Goal: Task Accomplishment & Management: Use online tool/utility

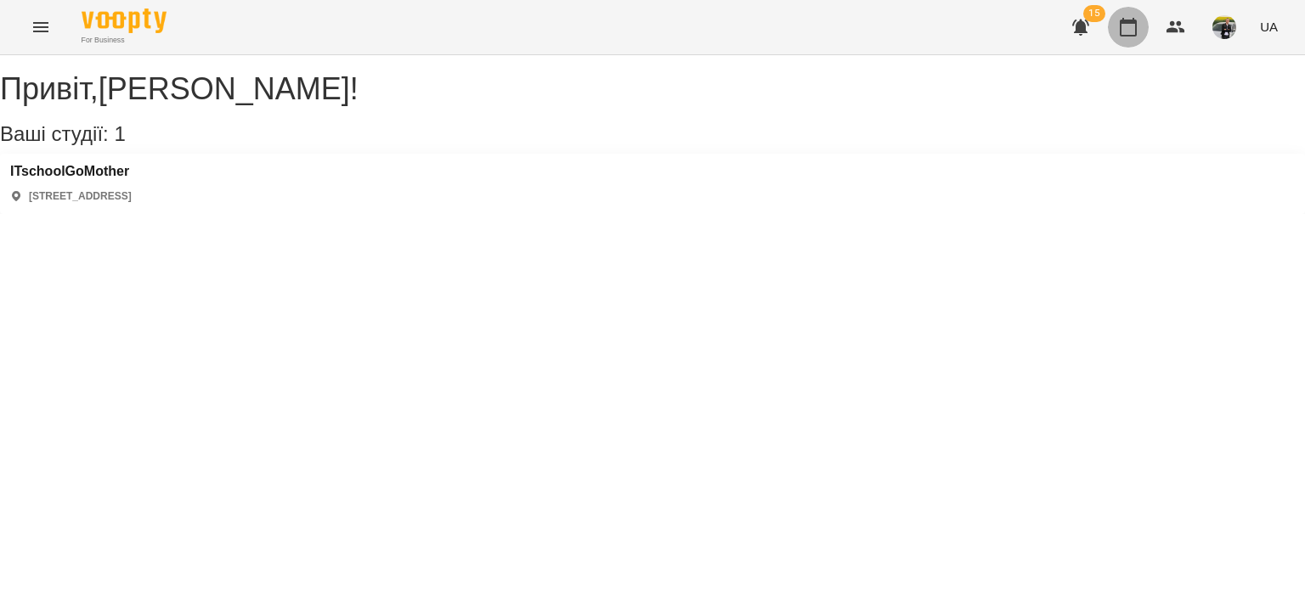
click at [1125, 32] on icon "button" at bounding box center [1128, 27] width 20 height 20
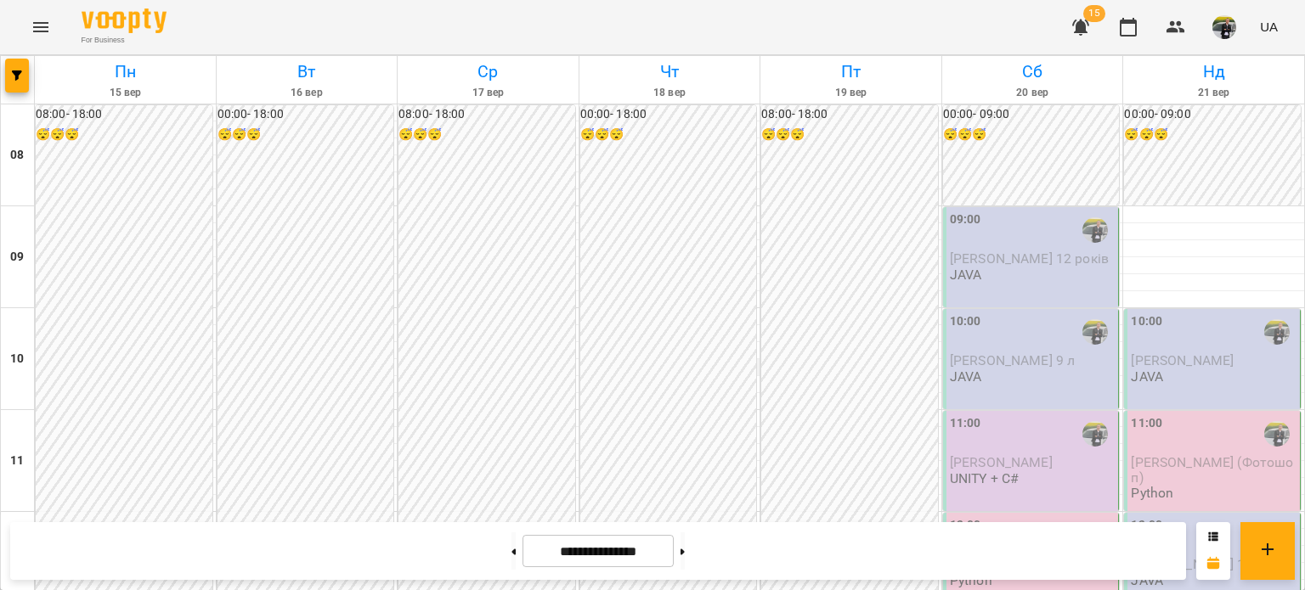
scroll to position [1040, 0]
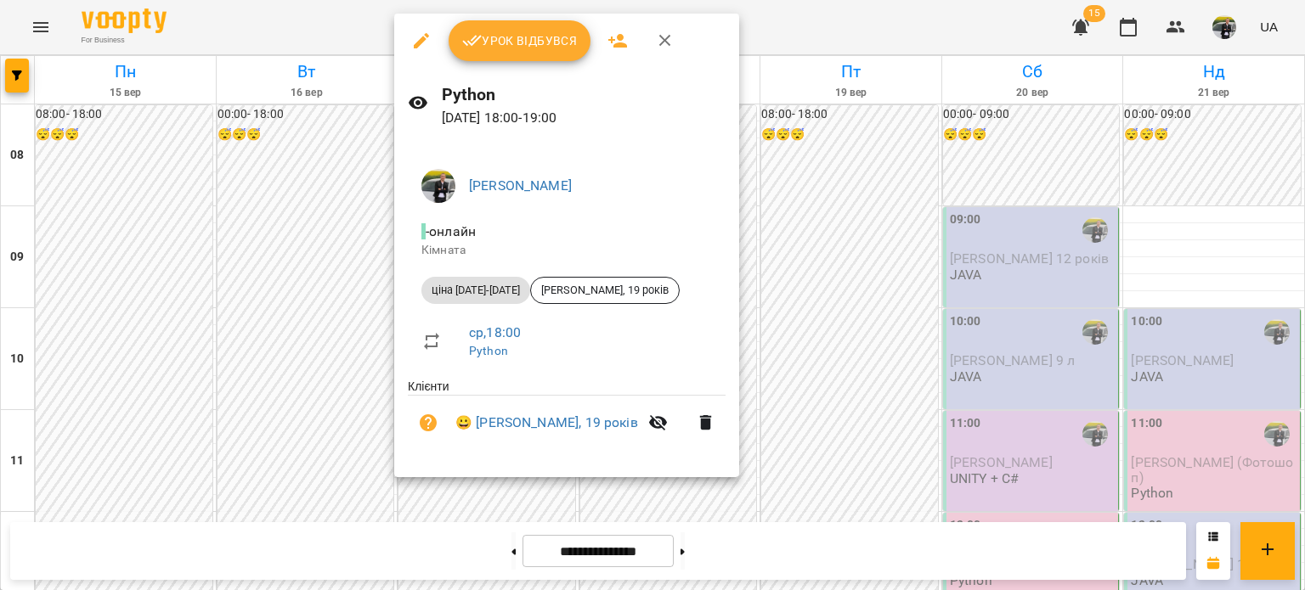
click at [554, 54] on button "Урок відбувся" at bounding box center [519, 40] width 143 height 41
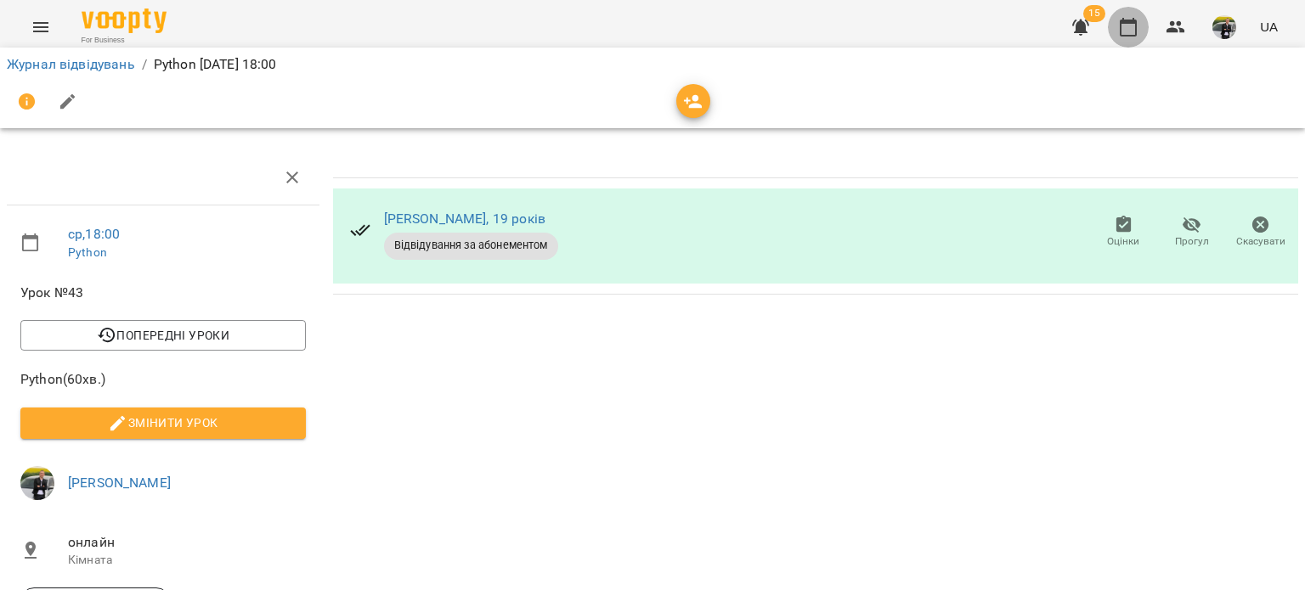
click at [1128, 13] on button "button" at bounding box center [1128, 27] width 41 height 41
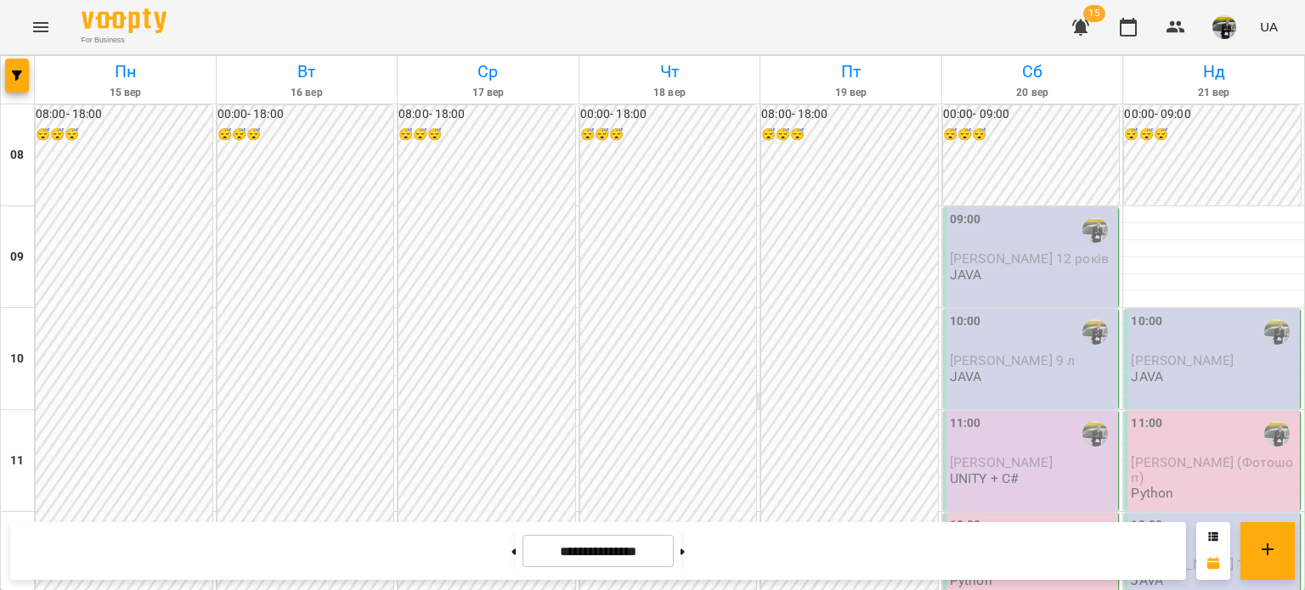
scroll to position [968, 0]
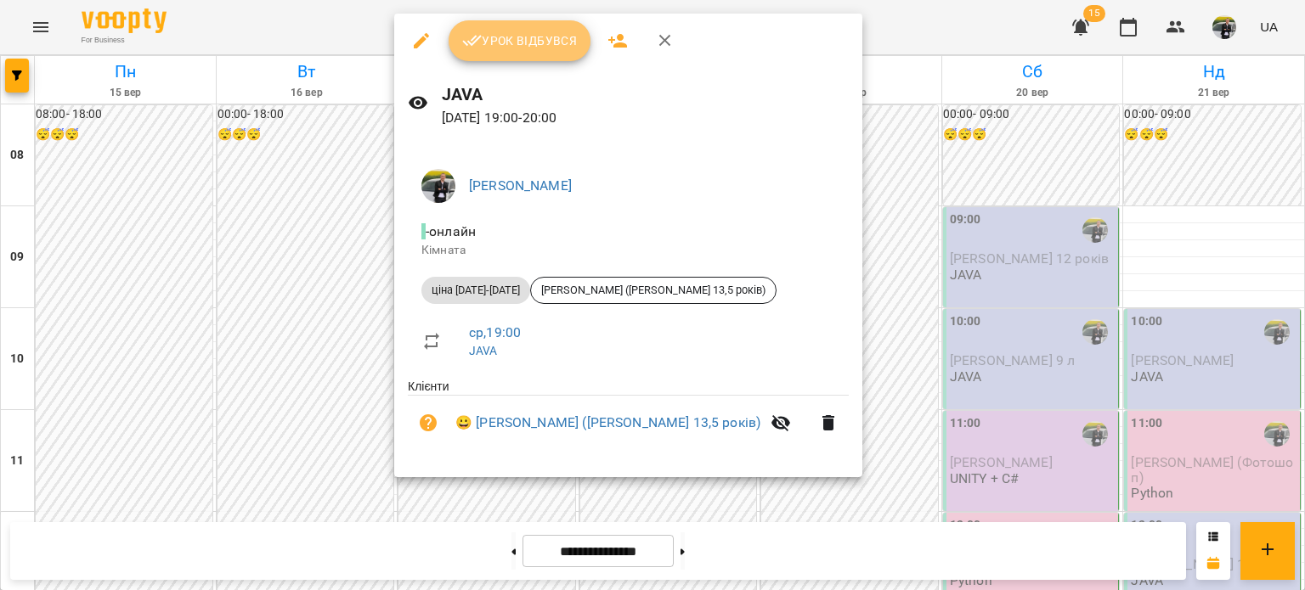
click at [482, 48] on span "Урок відбувся" at bounding box center [520, 41] width 116 height 20
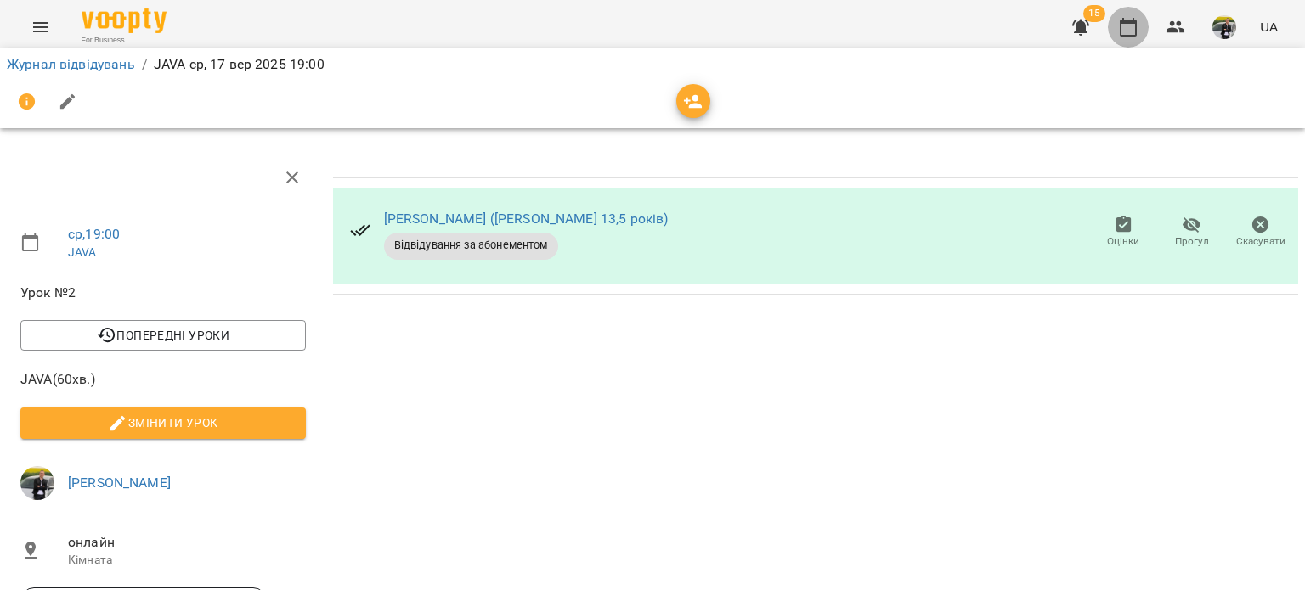
click at [1130, 20] on icon "button" at bounding box center [1127, 27] width 17 height 19
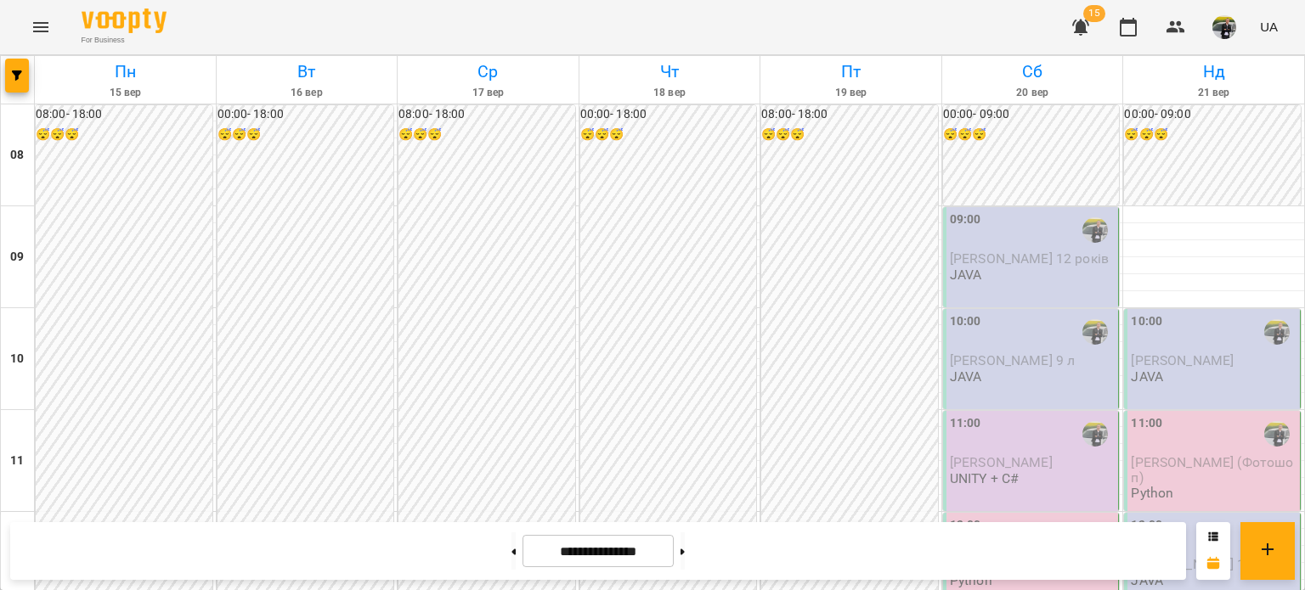
scroll to position [1131, 0]
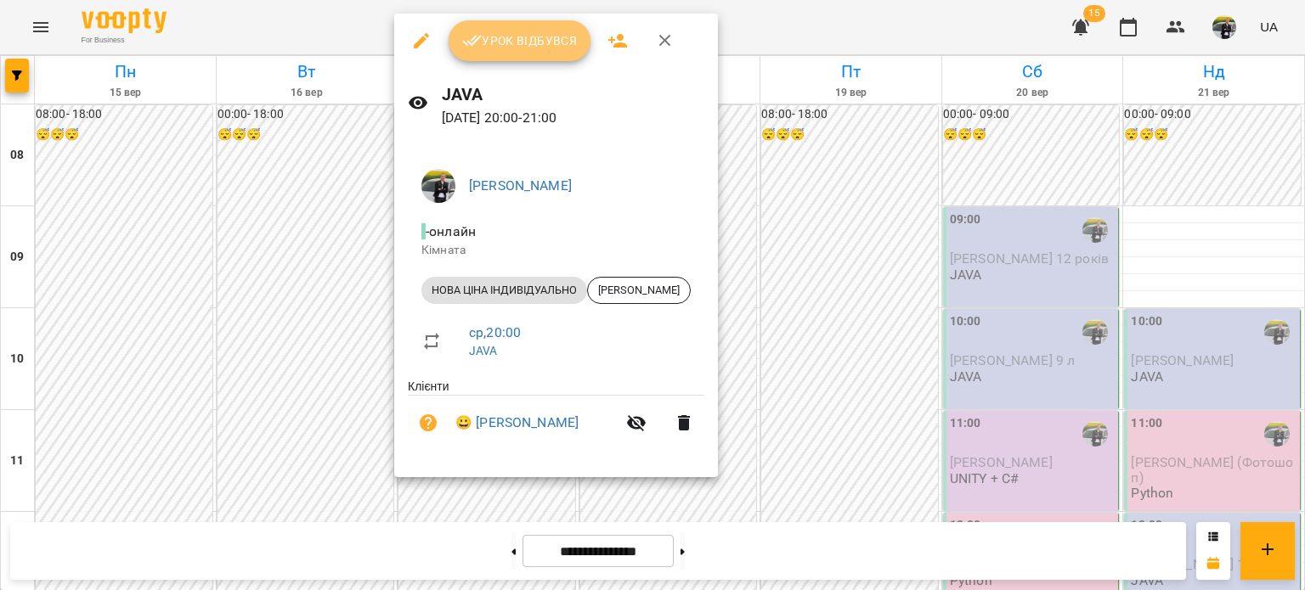
click at [510, 30] on button "Урок відбувся" at bounding box center [519, 40] width 143 height 41
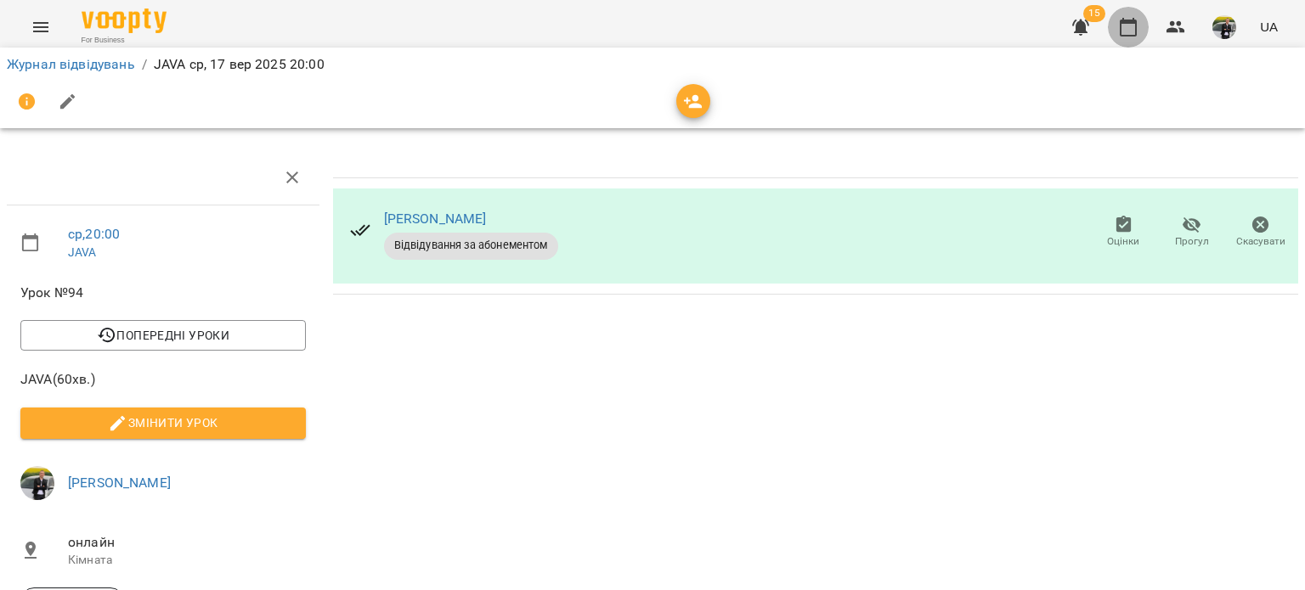
click at [1129, 39] on button "button" at bounding box center [1128, 27] width 41 height 41
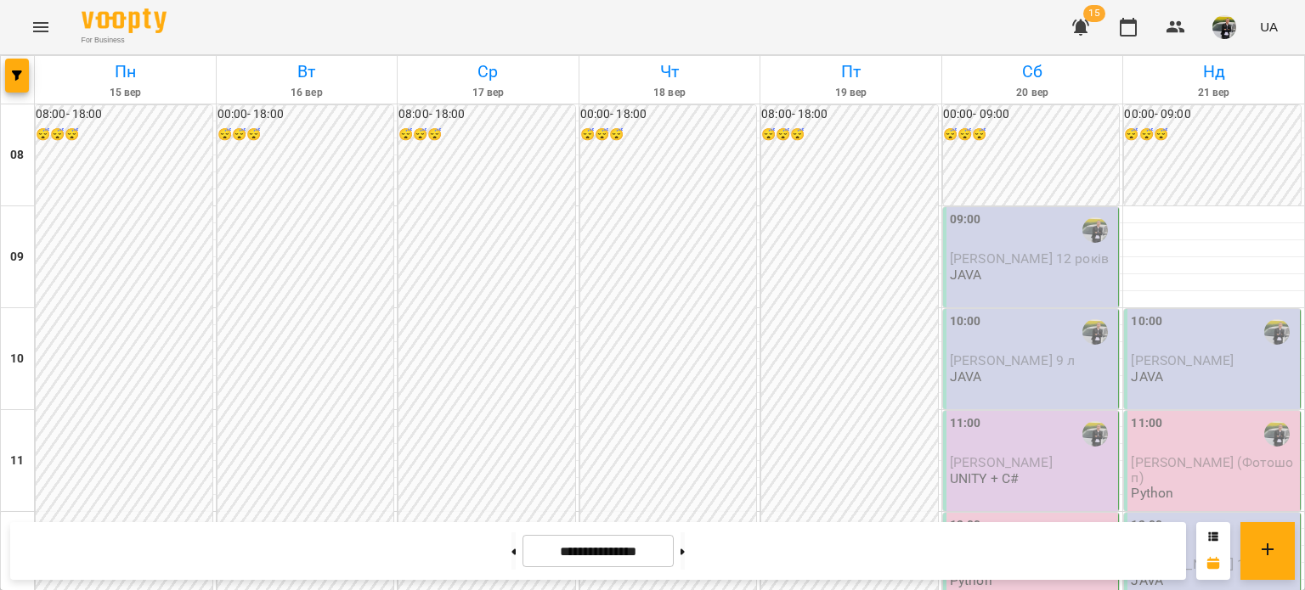
scroll to position [1218, 0]
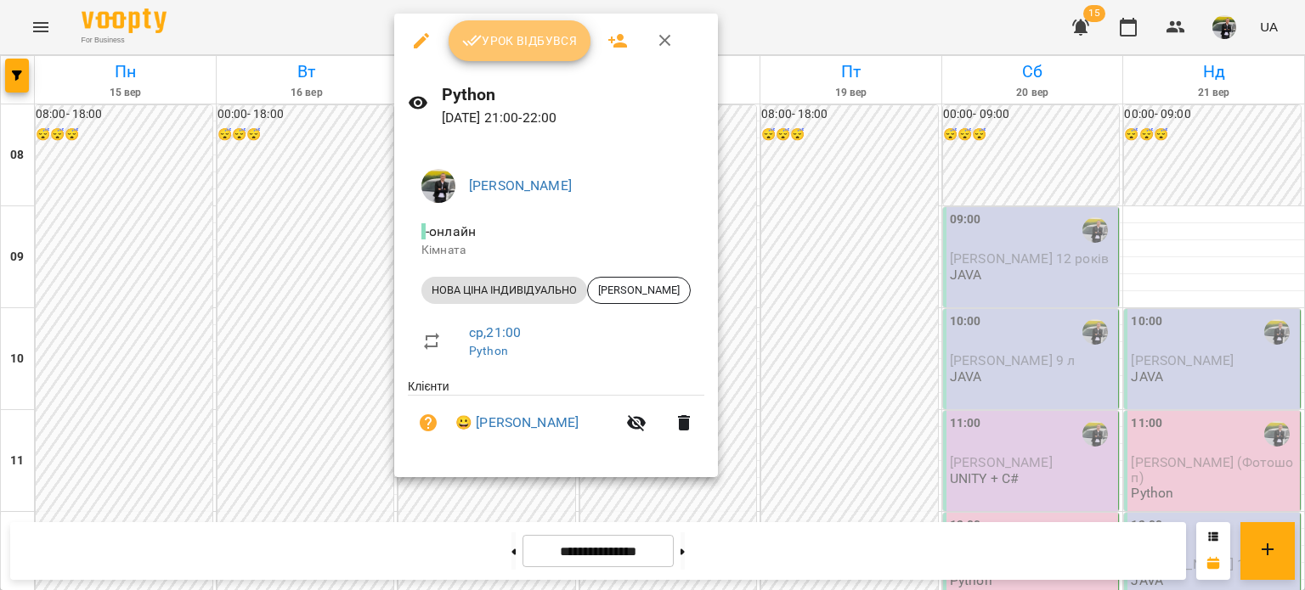
click at [515, 43] on span "Урок відбувся" at bounding box center [520, 41] width 116 height 20
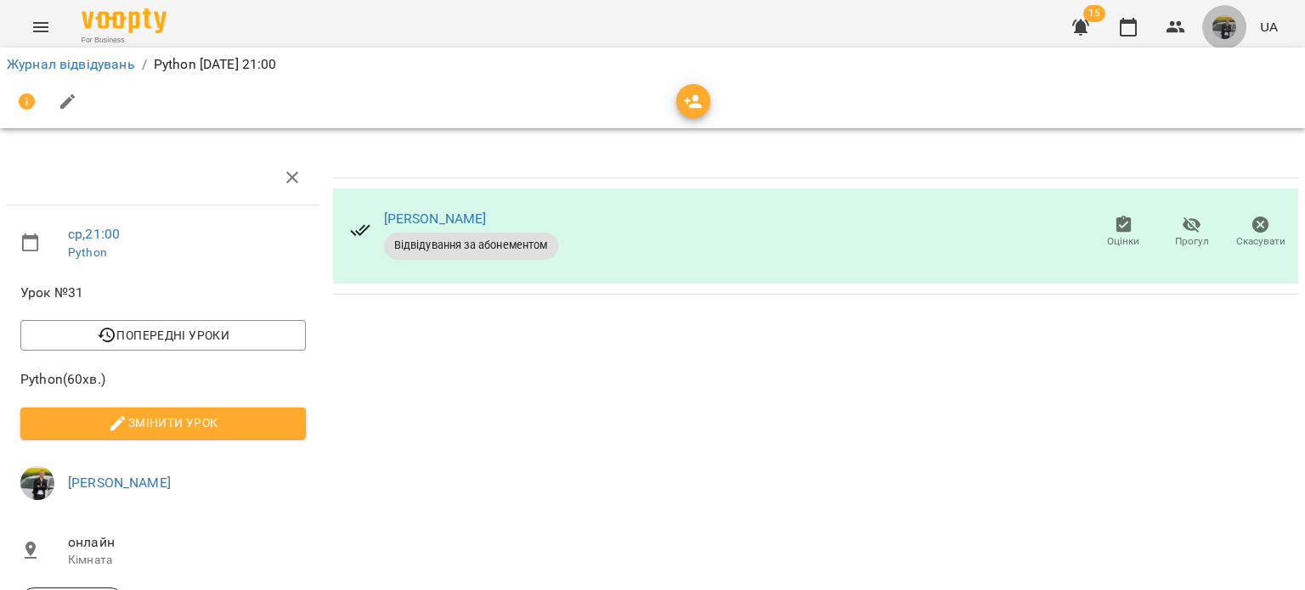
click at [1241, 21] on button "button" at bounding box center [1224, 27] width 44 height 44
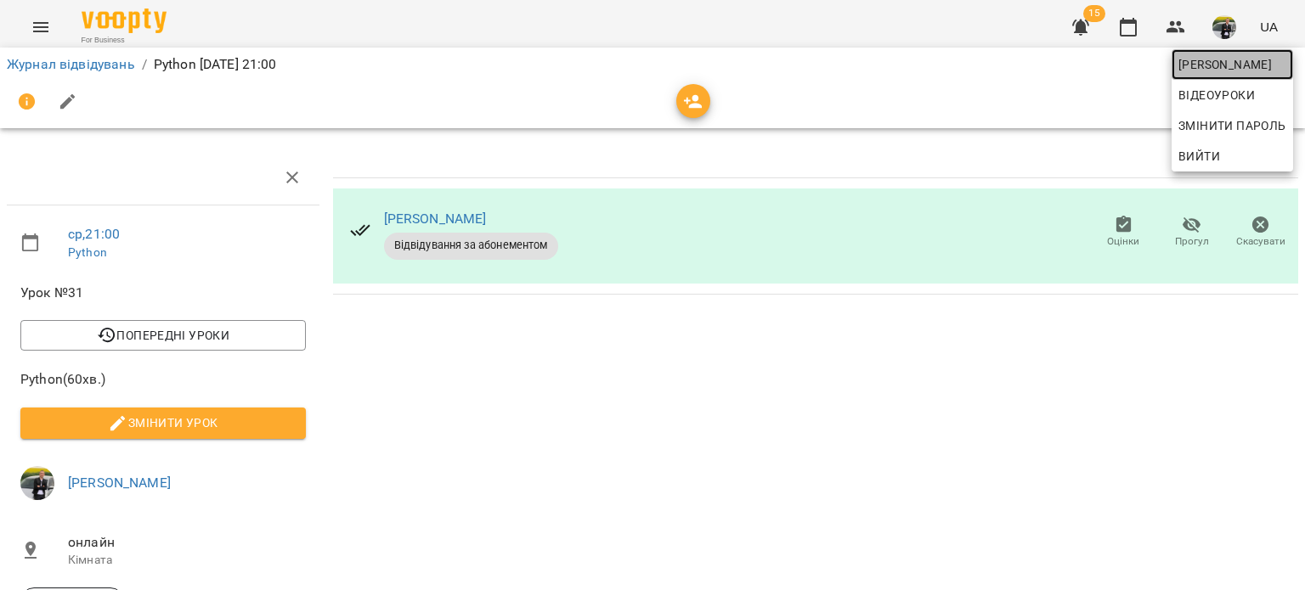
click at [1199, 54] on span "[PERSON_NAME]" at bounding box center [1232, 64] width 108 height 20
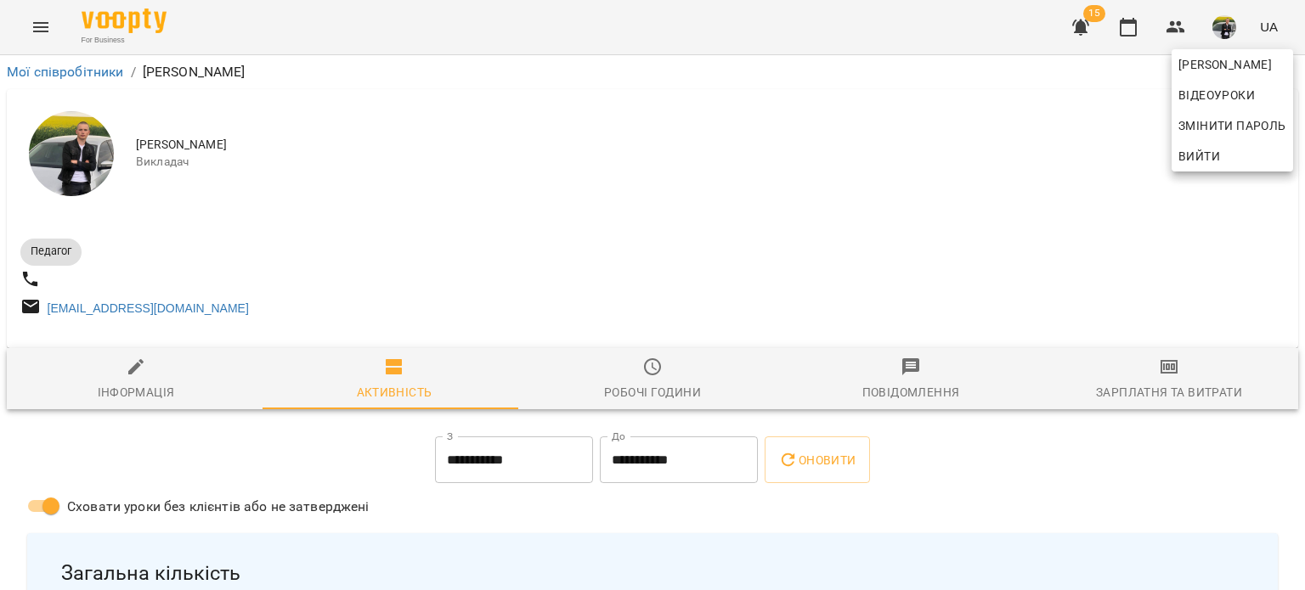
click at [1162, 376] on div at bounding box center [652, 295] width 1305 height 590
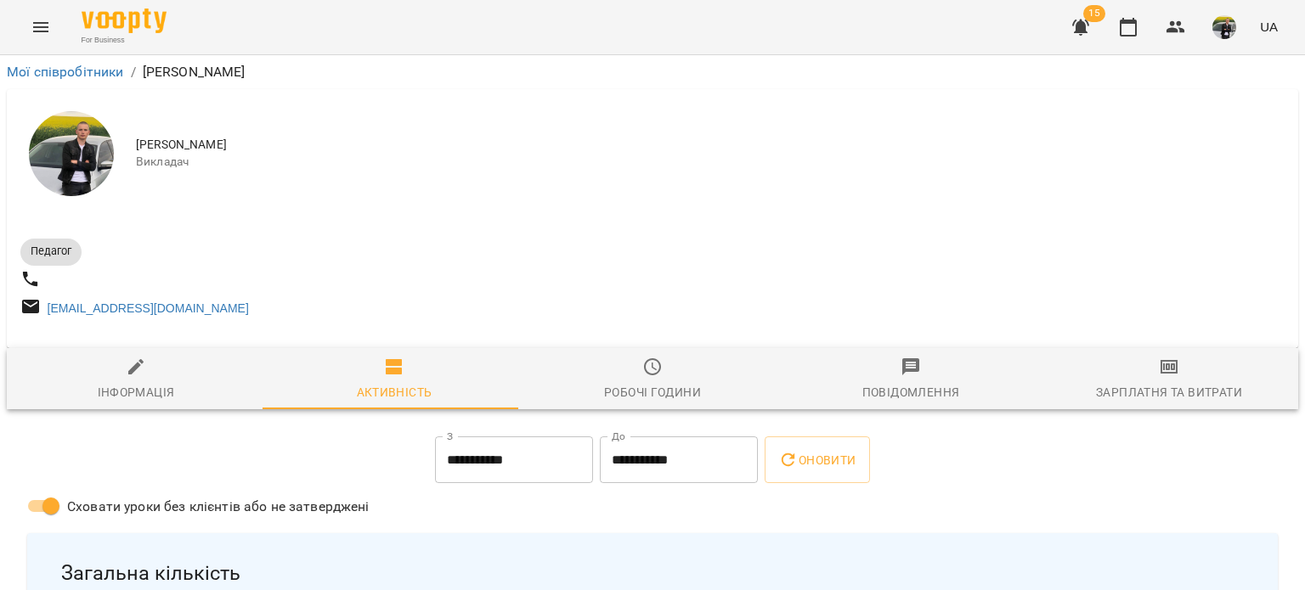
click at [1163, 370] on icon "button" at bounding box center [1169, 367] width 12 height 7
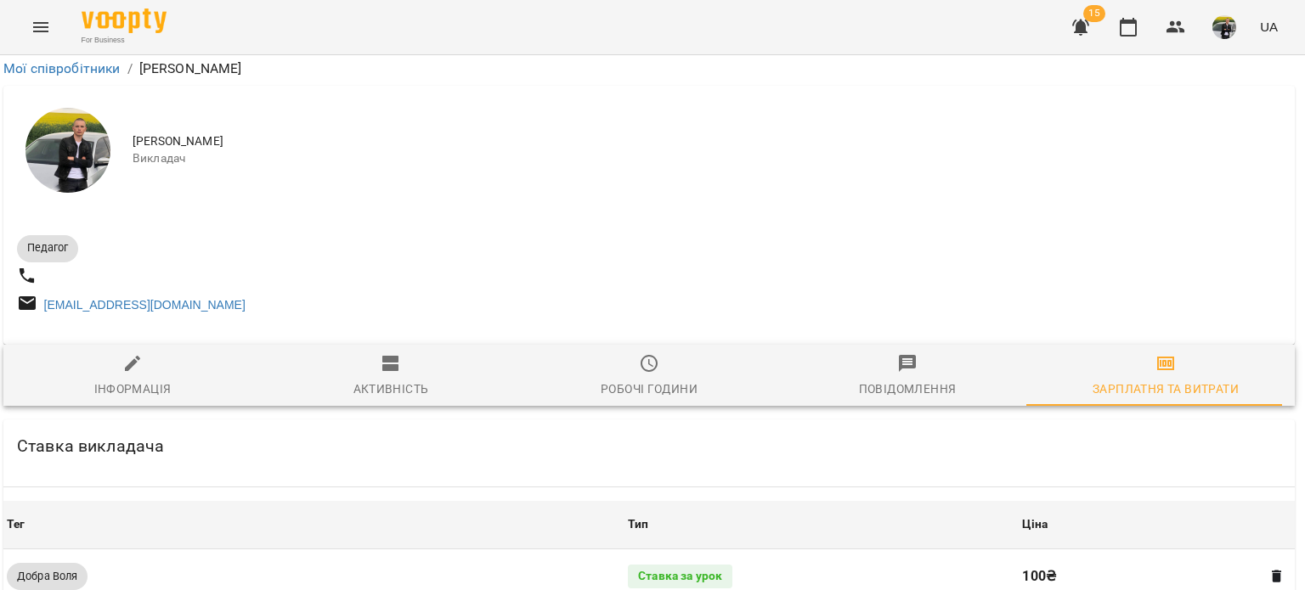
scroll to position [800, 3]
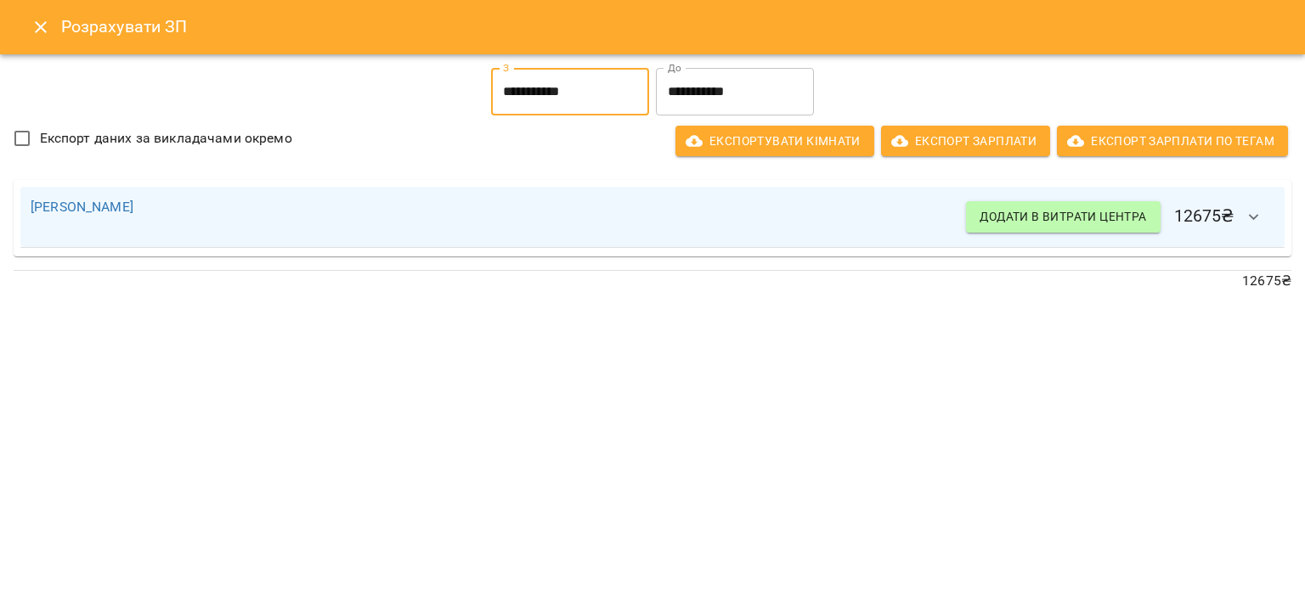
click at [629, 100] on input "**********" at bounding box center [570, 92] width 158 height 48
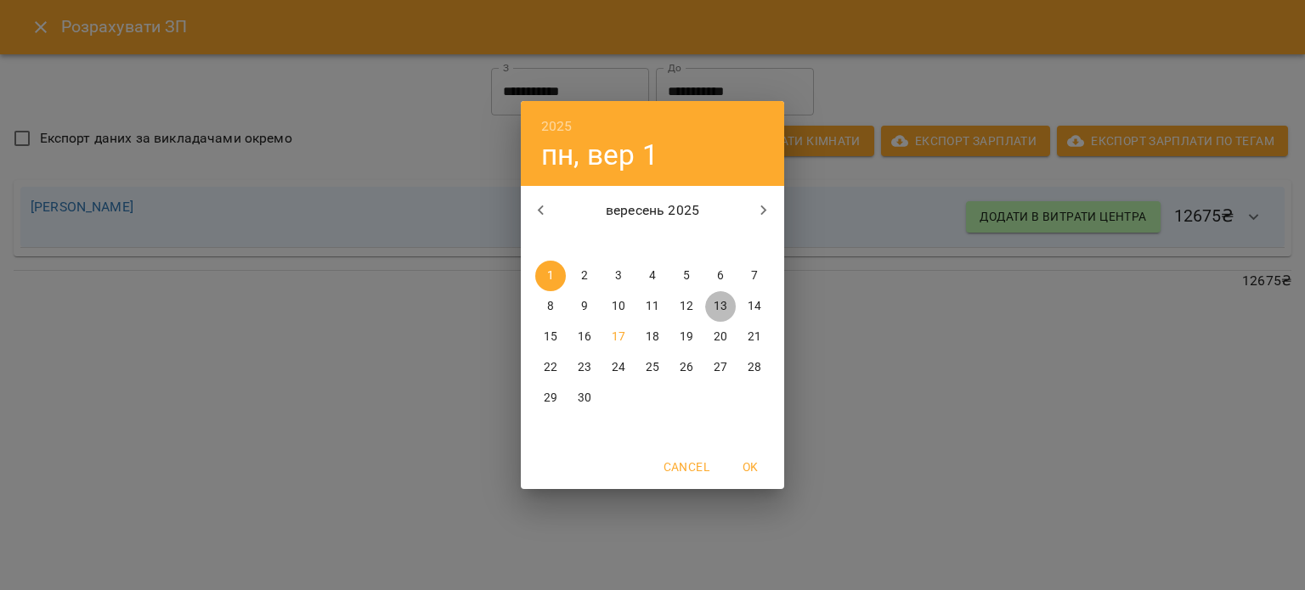
click at [719, 308] on p "13" at bounding box center [720, 306] width 14 height 17
type input "**********"
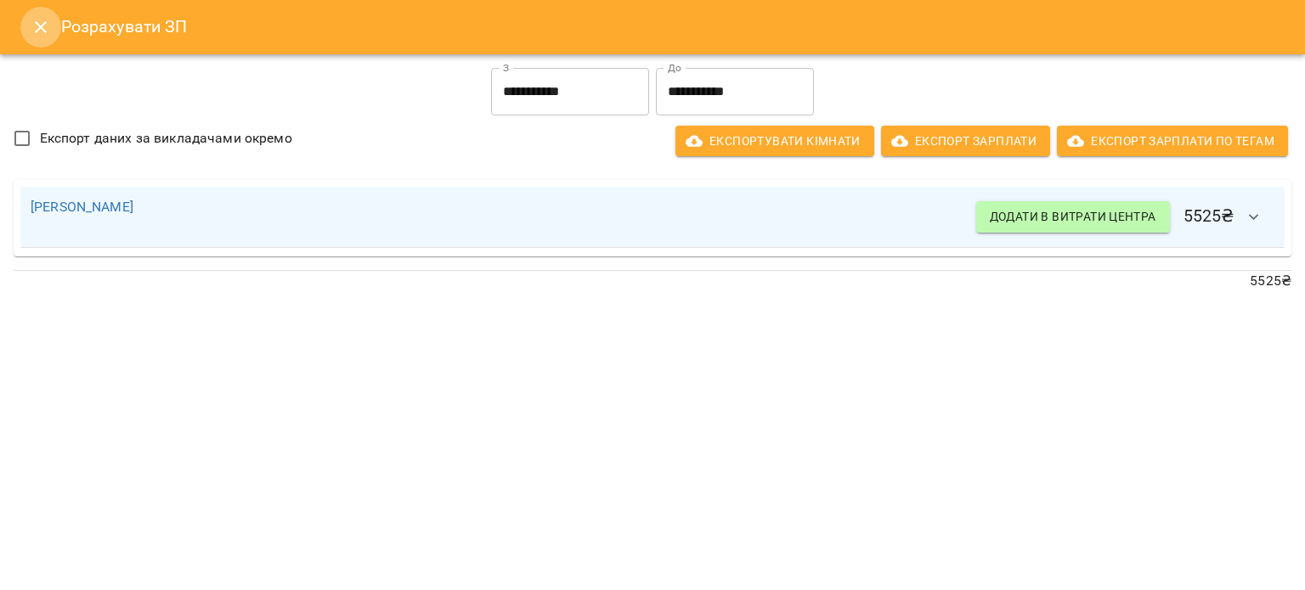
click at [49, 33] on icon "Close" at bounding box center [41, 27] width 20 height 20
